Goal: Task Accomplishment & Management: Use online tool/utility

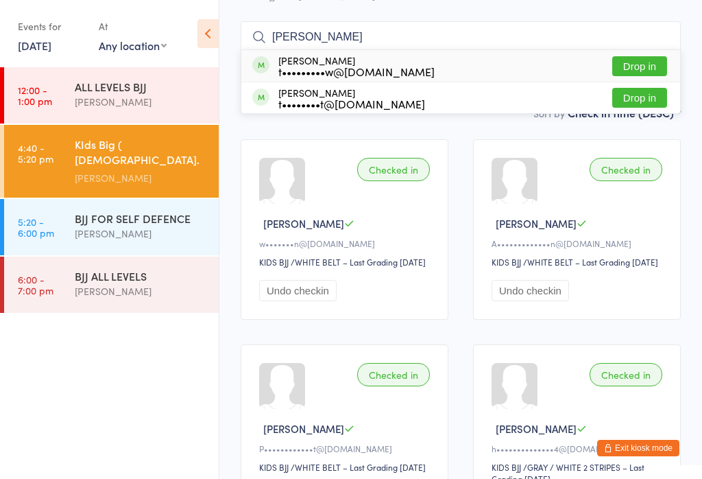
type input "Tim"
click at [642, 88] on button "Drop in" at bounding box center [640, 98] width 55 height 20
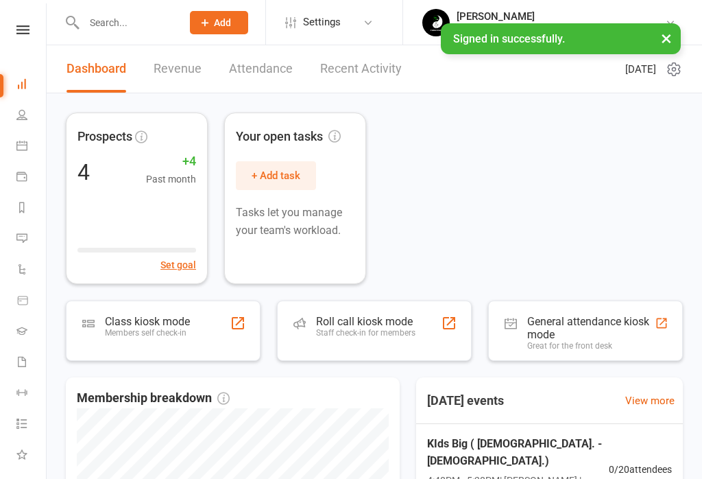
scroll to position [99, 0]
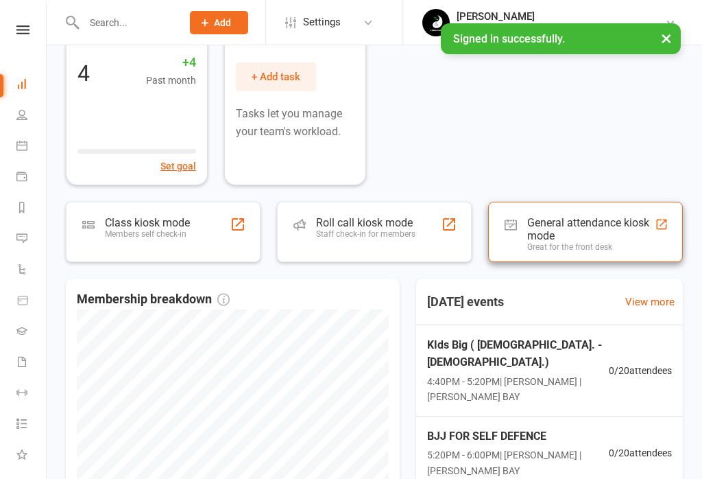
click at [574, 243] on div "Great for the front desk" at bounding box center [591, 247] width 128 height 10
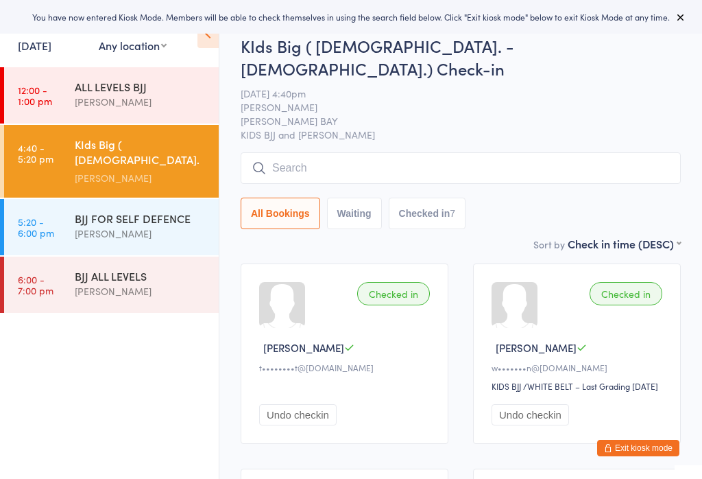
click at [656, 444] on button "Exit kiosk mode" at bounding box center [638, 448] width 82 height 16
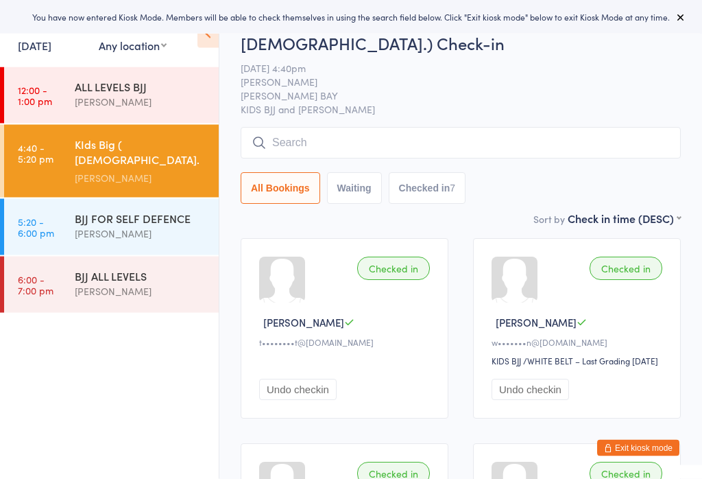
scroll to position [26, 0]
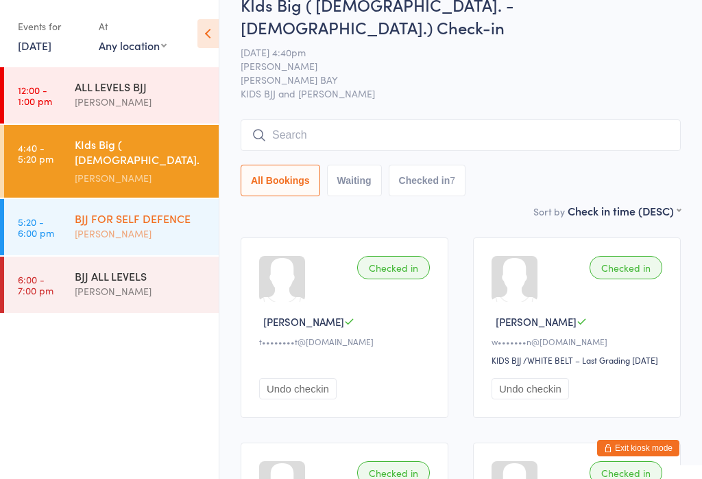
click at [62, 201] on link "5:20 - 6:00 pm BJJ FOR SELF DEFENCE Fabio Glazer" at bounding box center [111, 227] width 215 height 56
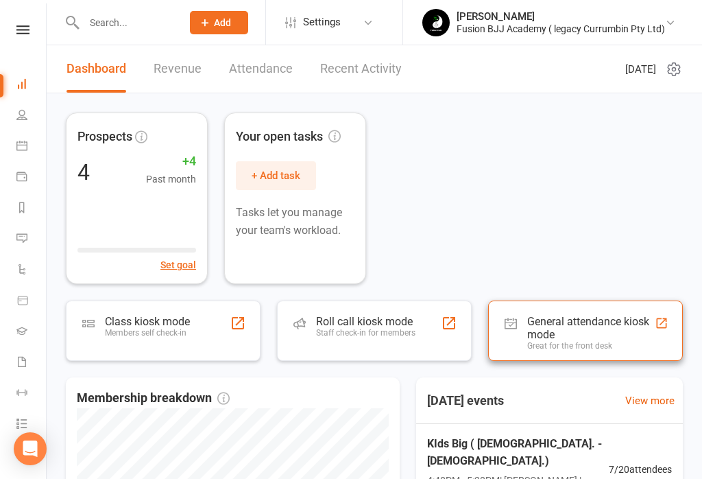
click at [569, 326] on div "General attendance kiosk mode" at bounding box center [591, 328] width 128 height 26
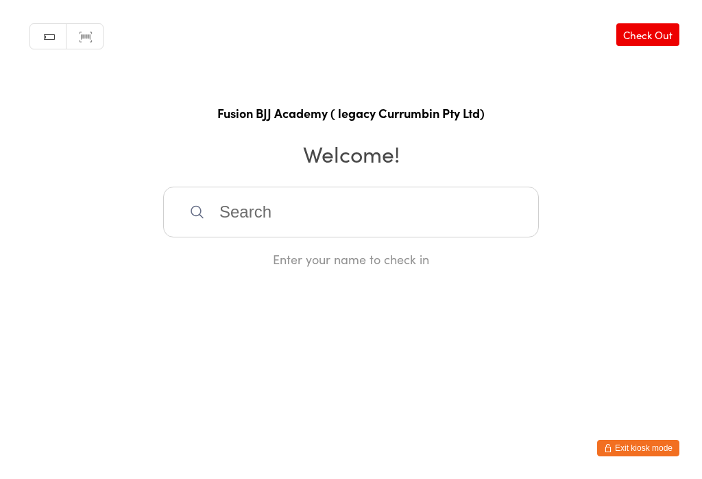
click at [251, 204] on input "search" at bounding box center [351, 212] width 376 height 51
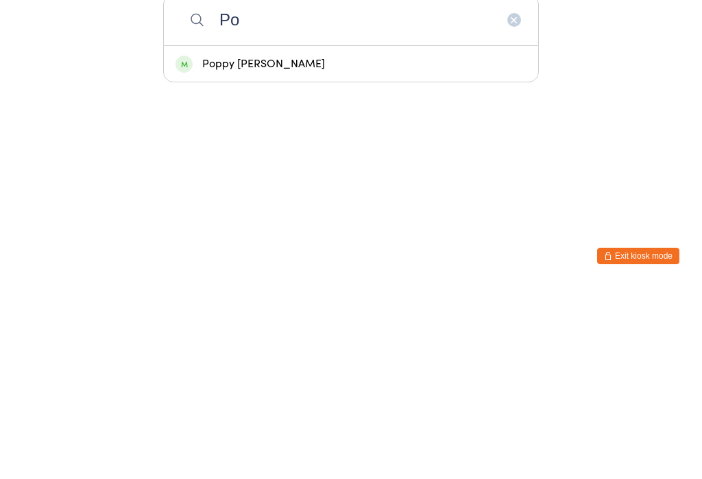
type input "Po"
click at [223, 247] on div "Poppy [PERSON_NAME]" at bounding box center [351, 256] width 351 height 19
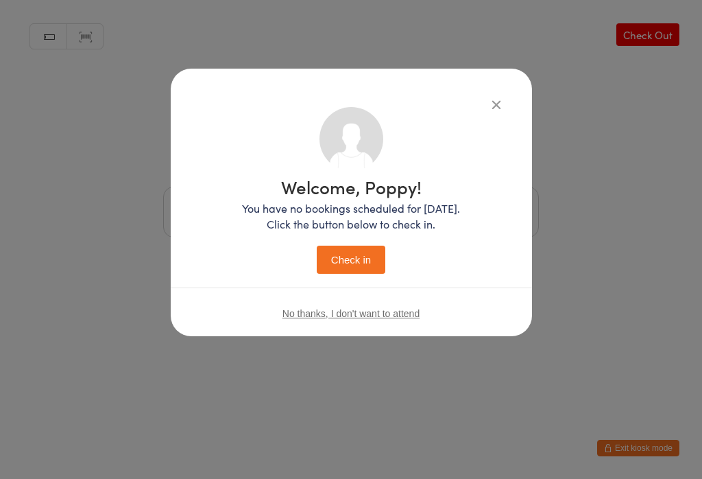
click at [335, 260] on button "Check in" at bounding box center [351, 260] width 69 height 28
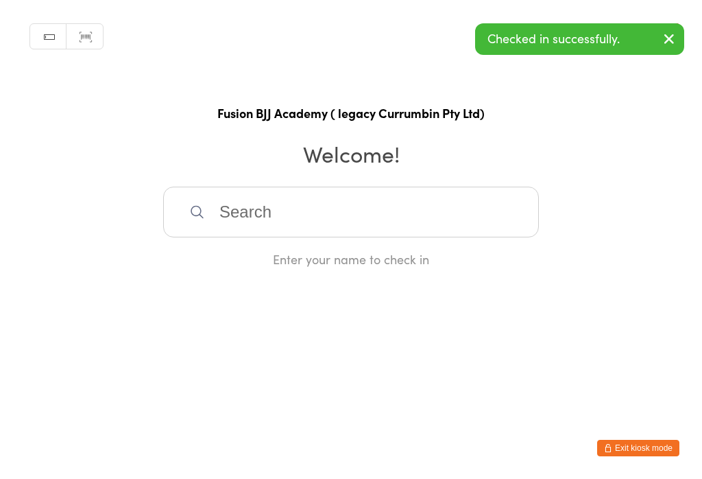
click at [223, 227] on input "search" at bounding box center [351, 212] width 376 height 51
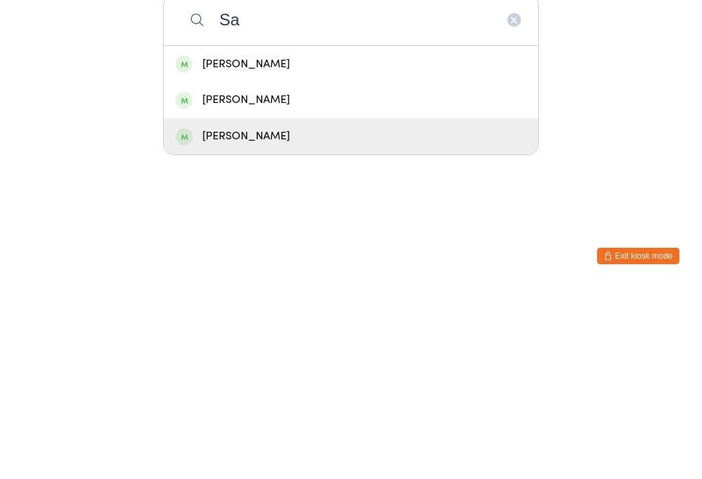
type input "Sa"
click at [198, 319] on div "[PERSON_NAME]" at bounding box center [351, 328] width 351 height 19
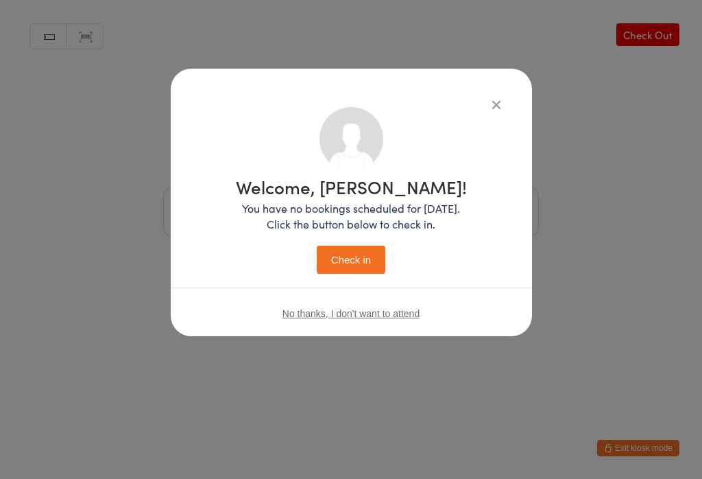
click at [334, 258] on button "Check in" at bounding box center [351, 260] width 69 height 28
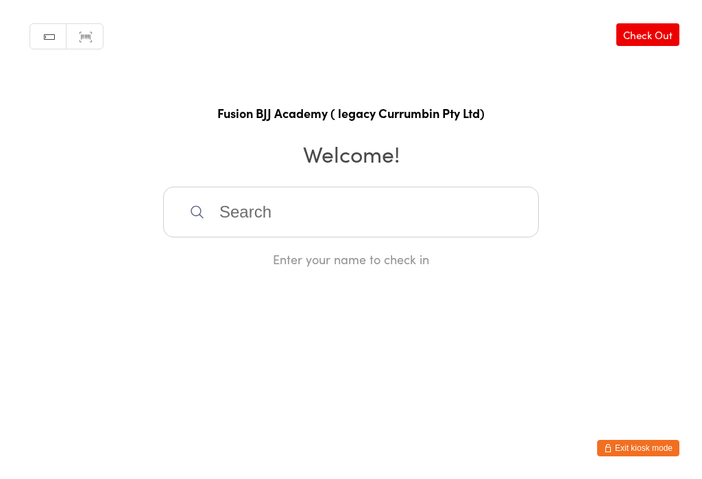
click at [435, 215] on input "search" at bounding box center [351, 212] width 376 height 51
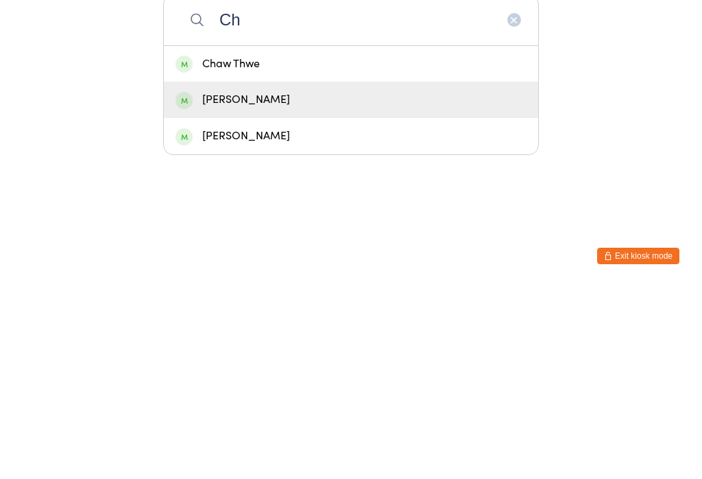
type input "Ch"
click at [251, 283] on div "[PERSON_NAME]" at bounding box center [351, 292] width 351 height 19
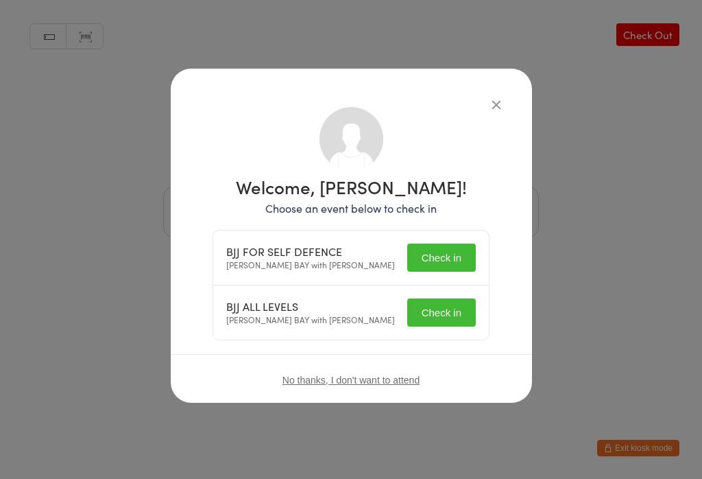
click at [454, 254] on button "Check in" at bounding box center [441, 257] width 69 height 28
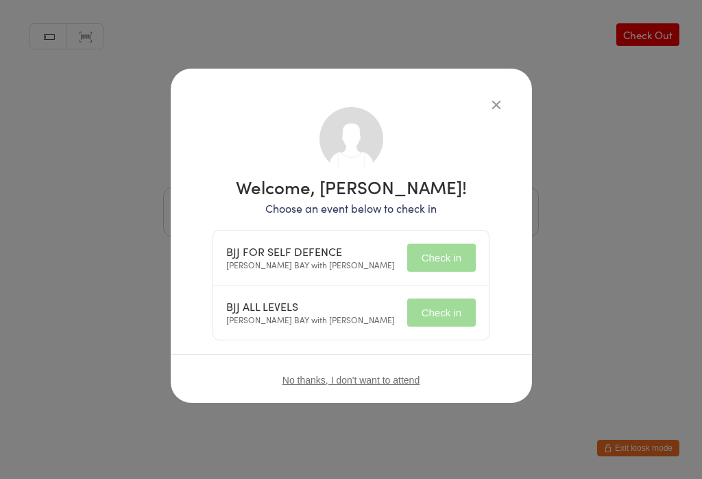
click at [431, 311] on button "Check in" at bounding box center [441, 312] width 69 height 28
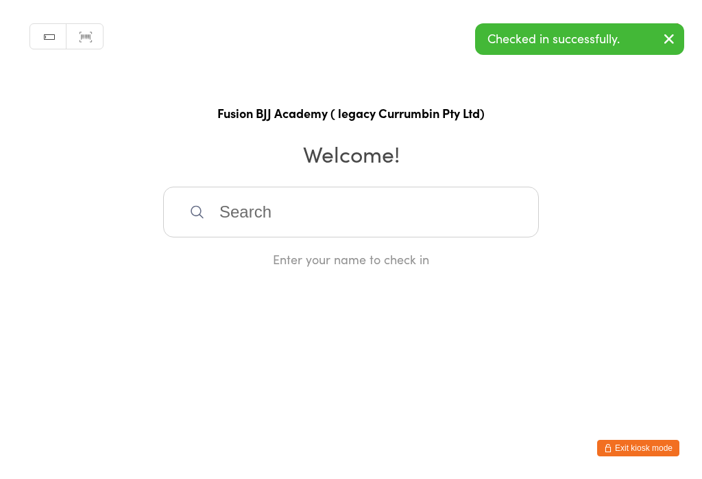
click at [388, 206] on input "search" at bounding box center [351, 212] width 376 height 51
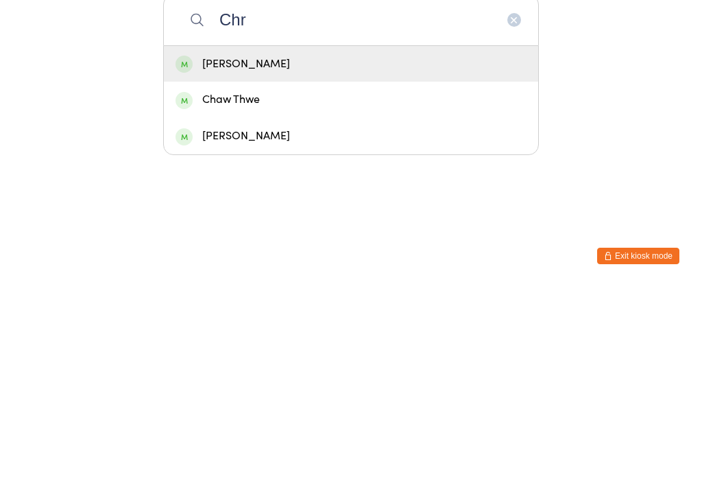
type input "Chr"
click at [271, 247] on div "[PERSON_NAME]" at bounding box center [351, 256] width 351 height 19
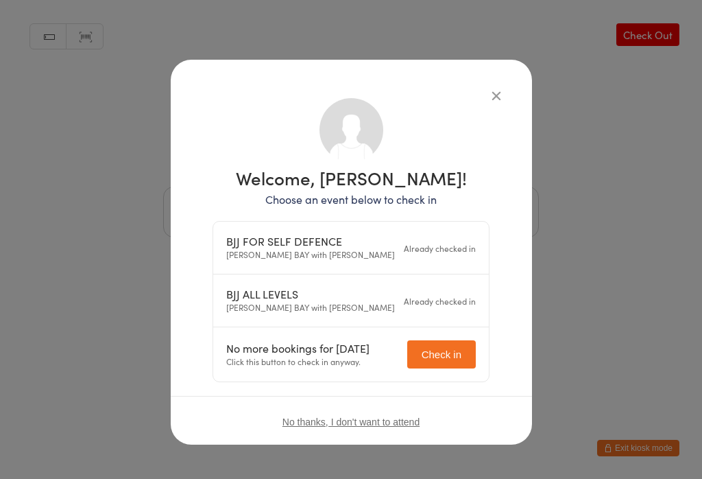
scroll to position [10, 0]
click at [489, 88] on icon "button" at bounding box center [496, 95] width 15 height 15
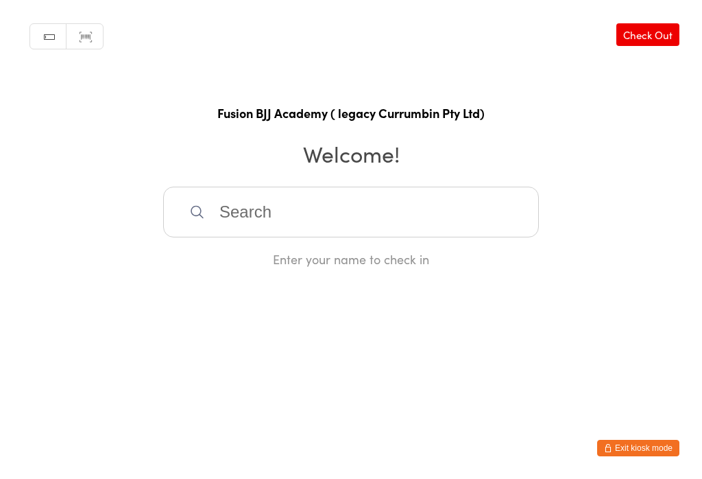
click at [274, 224] on input "search" at bounding box center [351, 212] width 376 height 51
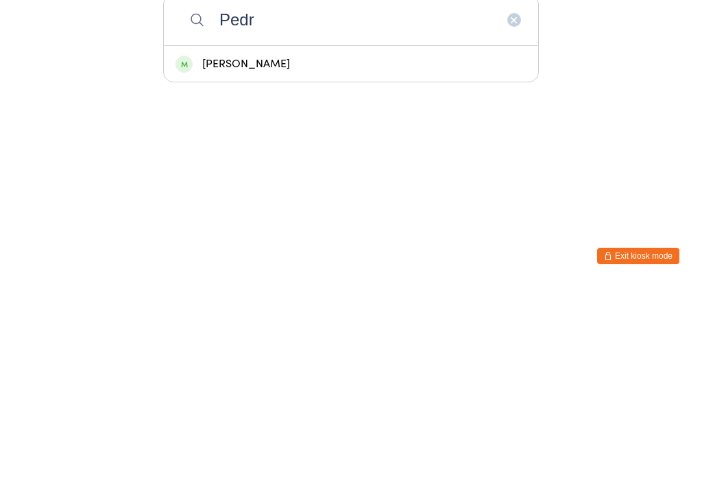
type input "Pedr"
click at [270, 247] on div "[PERSON_NAME]" at bounding box center [351, 256] width 351 height 19
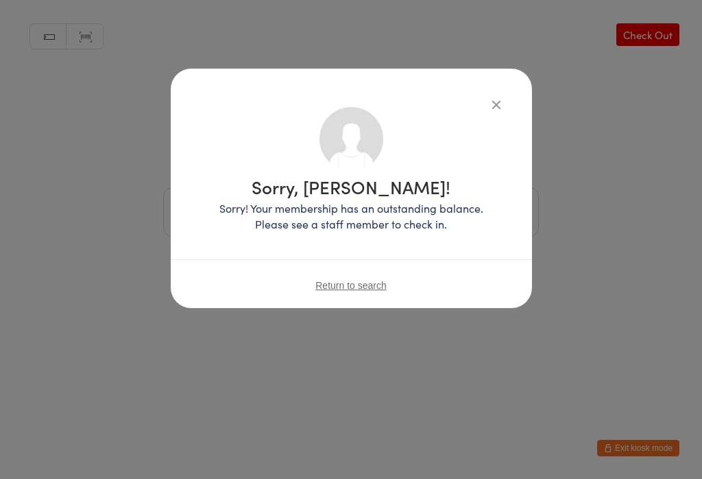
click at [495, 93] on div "Sorry, [PERSON_NAME]! Sorry! Your membership has an outstanding balance. Please…" at bounding box center [351, 188] width 361 height 239
click at [482, 88] on div "Sorry, [PERSON_NAME]! Sorry! Your membership has an outstanding balance. Please…" at bounding box center [351, 188] width 361 height 239
click at [489, 97] on icon "button" at bounding box center [496, 104] width 15 height 15
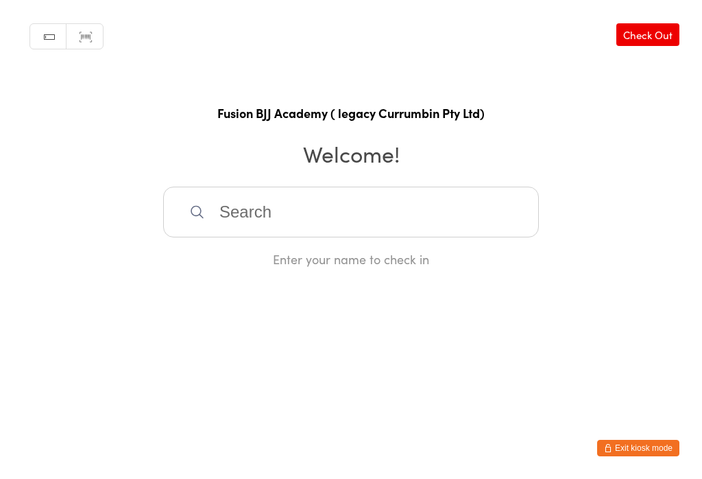
click at [392, 215] on input "search" at bounding box center [351, 212] width 376 height 51
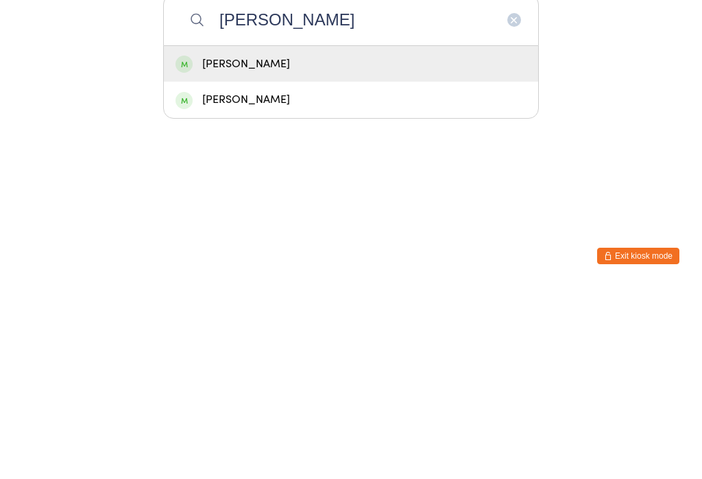
type input "[PERSON_NAME]"
click at [423, 247] on div "[PERSON_NAME]" at bounding box center [351, 256] width 351 height 19
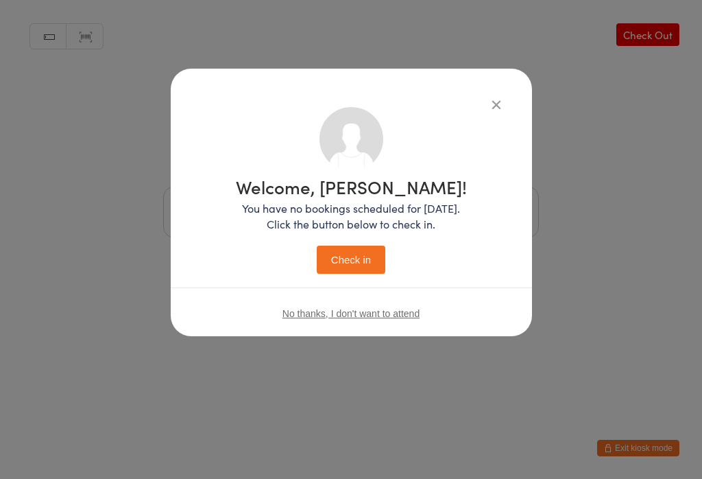
click at [376, 254] on button "Check in" at bounding box center [351, 260] width 69 height 28
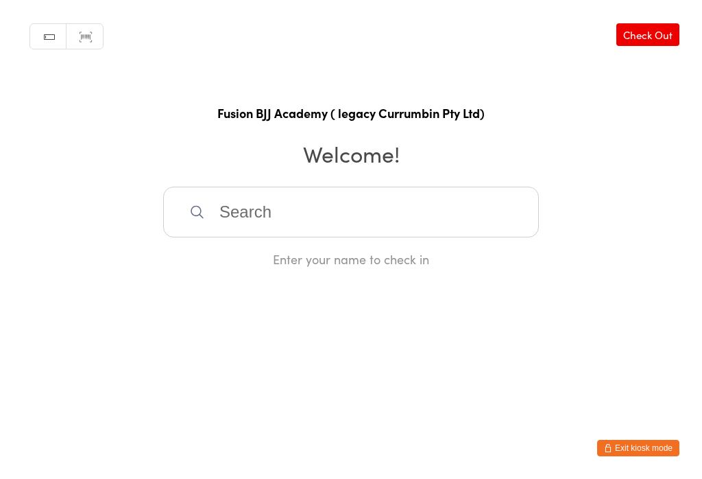
click at [268, 215] on input "search" at bounding box center [351, 212] width 376 height 51
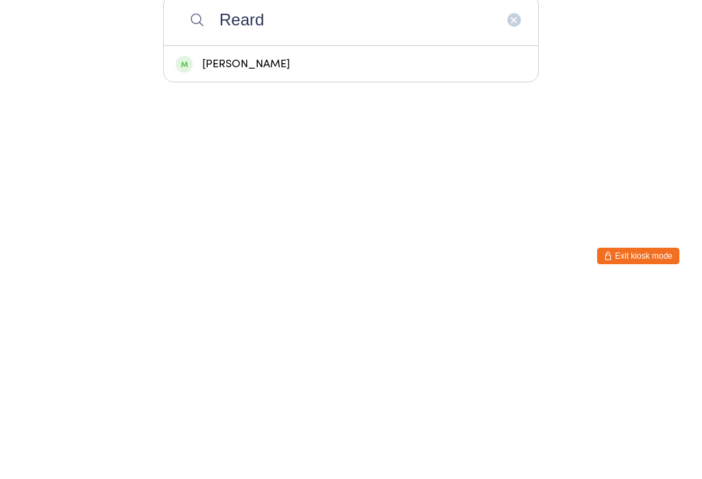
type input "Reard"
click at [282, 247] on div "[PERSON_NAME]" at bounding box center [351, 256] width 351 height 19
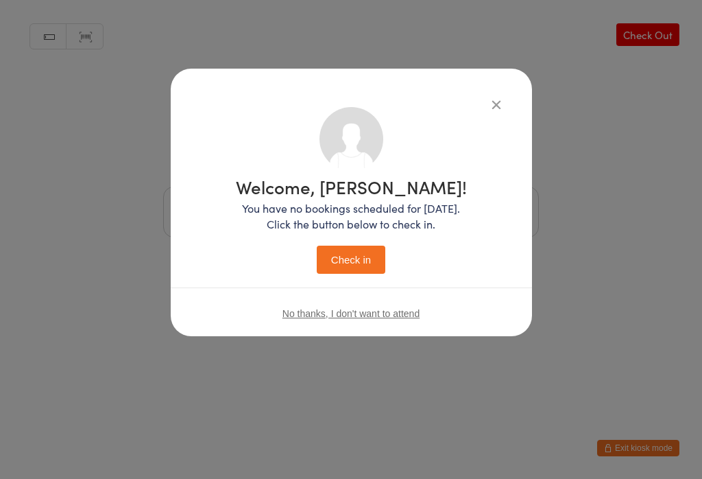
click at [358, 254] on button "Check in" at bounding box center [351, 260] width 69 height 28
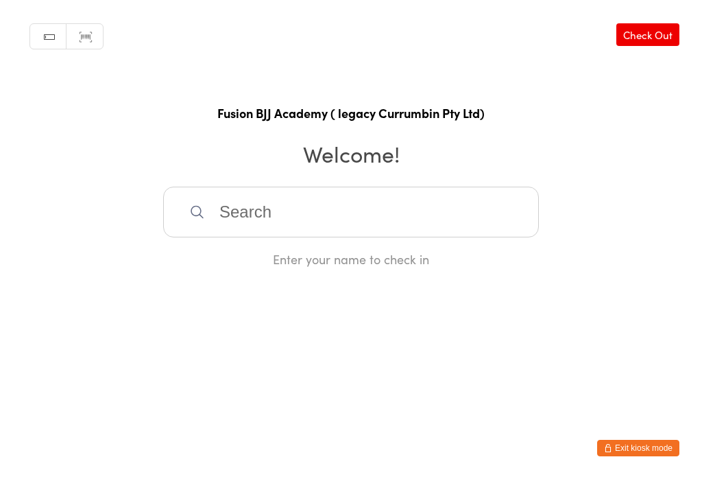
click at [265, 237] on input "search" at bounding box center [351, 212] width 376 height 51
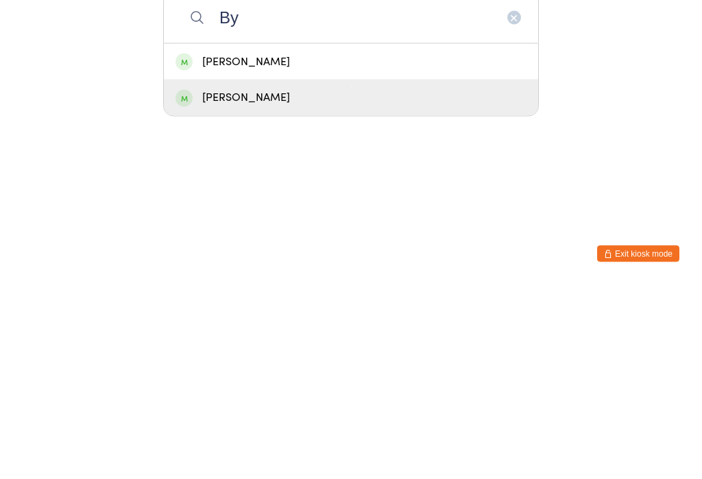
type input "By"
click at [234, 283] on div "[PERSON_NAME]" at bounding box center [351, 292] width 351 height 19
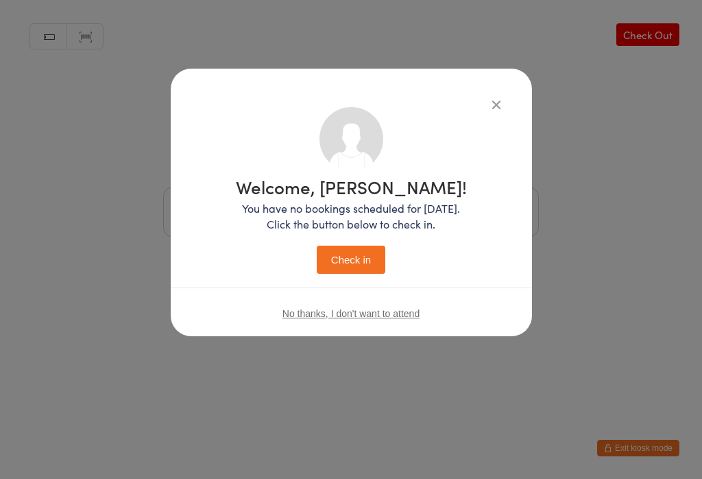
click at [340, 257] on button "Check in" at bounding box center [351, 260] width 69 height 28
